Goal: Navigation & Orientation: Find specific page/section

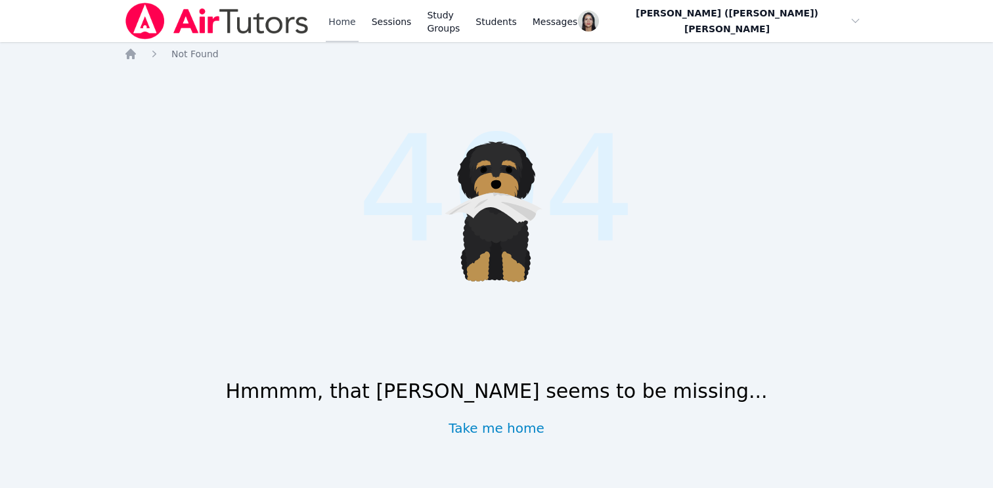
click at [326, 14] on link "Home" at bounding box center [342, 21] width 32 height 42
click at [326, 22] on link "Home" at bounding box center [342, 21] width 32 height 42
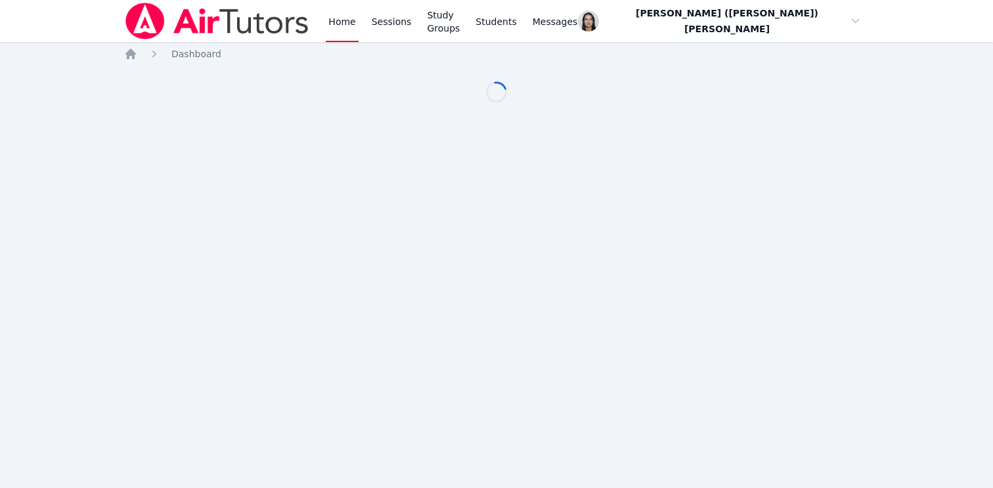
click at [348, 22] on link "Home" at bounding box center [342, 21] width 32 height 42
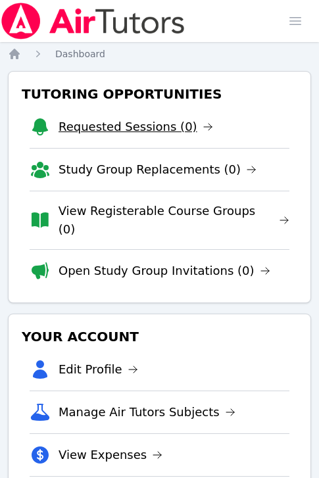
click at [162, 131] on link "Requested Sessions (0)" at bounding box center [135, 127] width 154 height 18
click at [108, 210] on link "View Registerable Course Groups (0)" at bounding box center [173, 220] width 231 height 37
click at [100, 216] on link "View Registerable Course Groups (0)" at bounding box center [173, 220] width 231 height 37
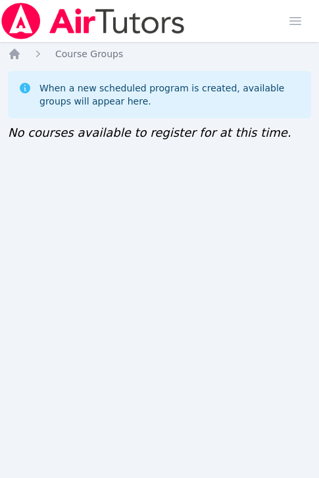
click at [27, 87] on icon at bounding box center [25, 88] width 11 height 11
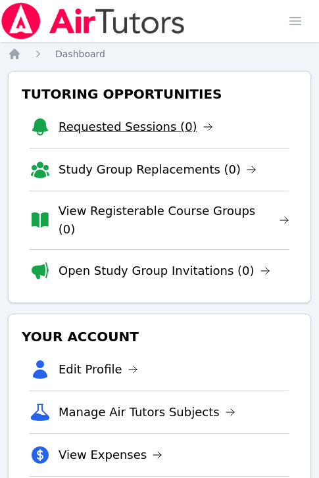
click at [108, 123] on link "Requested Sessions (0)" at bounding box center [135, 127] width 154 height 18
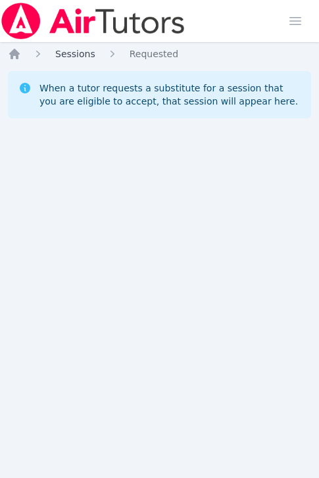
click at [64, 58] on span "Sessions" at bounding box center [75, 54] width 40 height 11
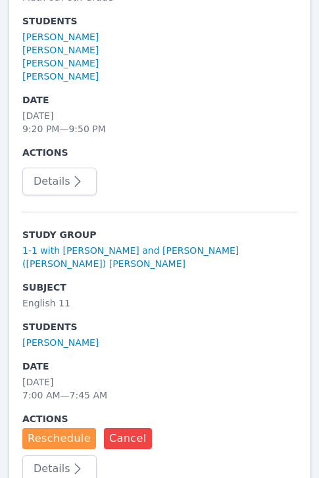
scroll to position [777, 0]
